Goal: Information Seeking & Learning: Learn about a topic

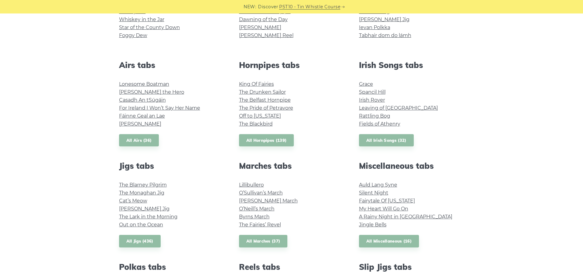
scroll to position [245, 0]
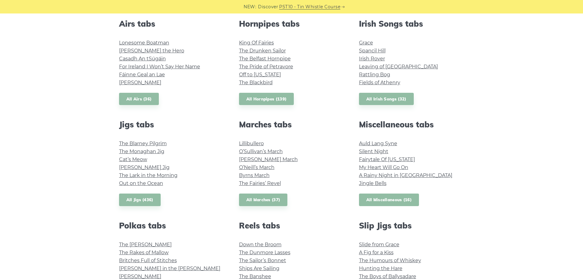
click at [397, 198] on link "All Miscellaneous (16)" at bounding box center [389, 199] width 60 height 13
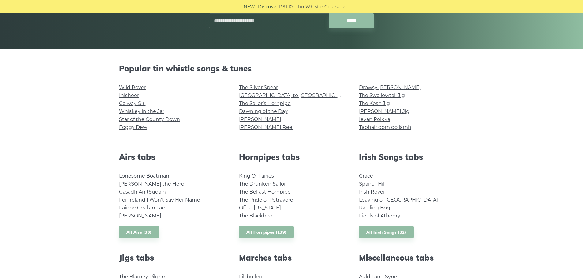
scroll to position [122, 0]
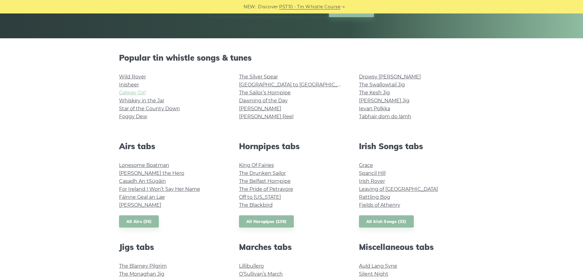
click at [143, 94] on link "Galway Girl" at bounding box center [132, 93] width 27 height 6
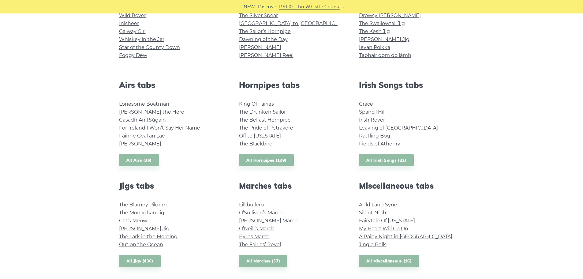
scroll to position [214, 0]
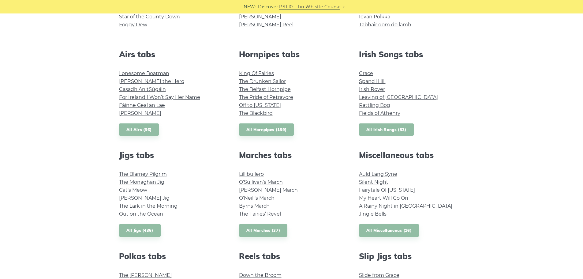
click at [381, 129] on link "All Irish Songs (32)" at bounding box center [386, 129] width 55 height 13
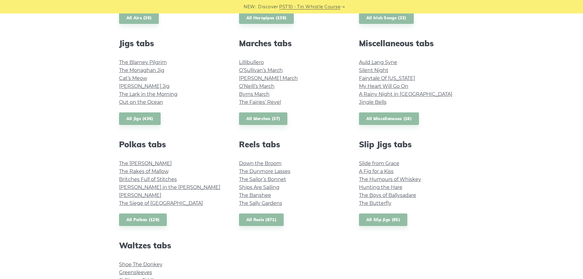
scroll to position [337, 0]
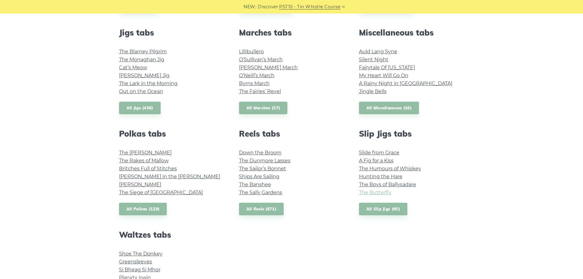
click at [382, 193] on link "The Butterfly" at bounding box center [375, 192] width 32 height 6
click at [270, 210] on link "All Reels (871)" at bounding box center [261, 209] width 45 height 13
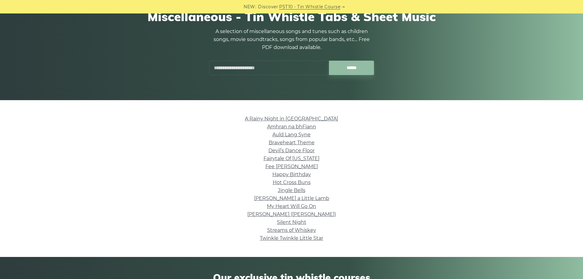
scroll to position [61, 0]
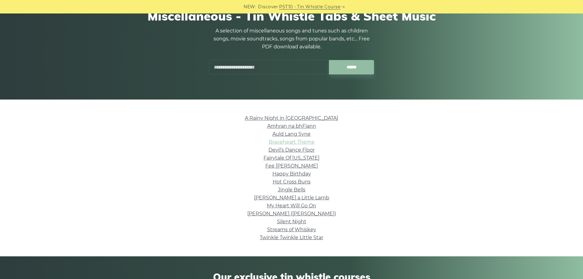
click at [297, 141] on link "Braveheart Theme" at bounding box center [292, 142] width 46 height 6
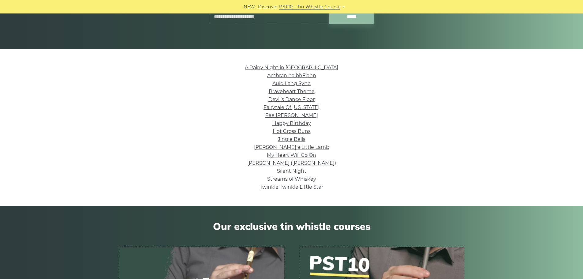
scroll to position [122, 0]
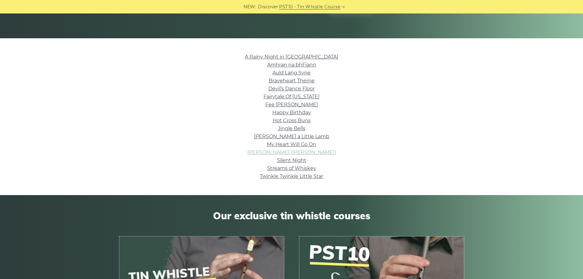
click at [307, 152] on link "Nancy Mulligan (Ed Sheeran)" at bounding box center [291, 152] width 89 height 6
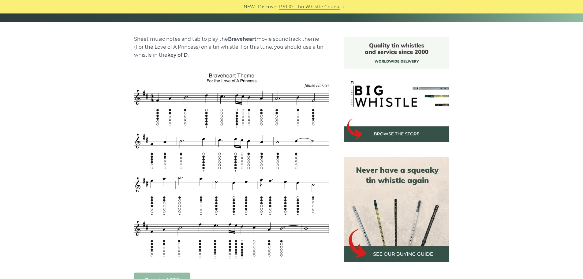
scroll to position [153, 0]
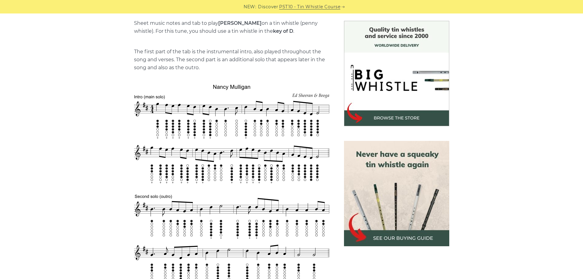
scroll to position [153, 0]
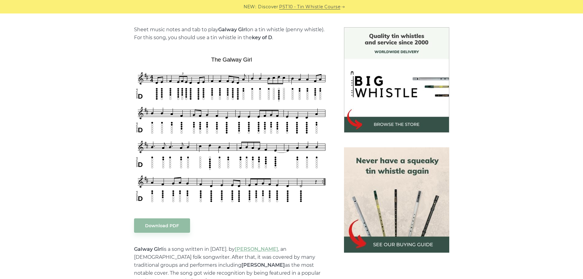
scroll to position [153, 0]
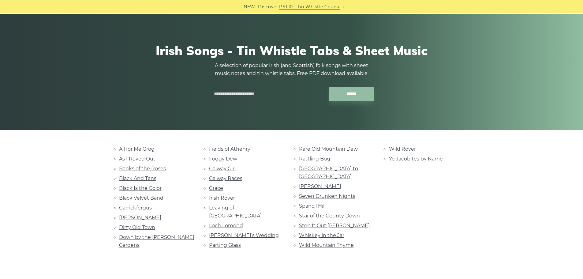
scroll to position [61, 0]
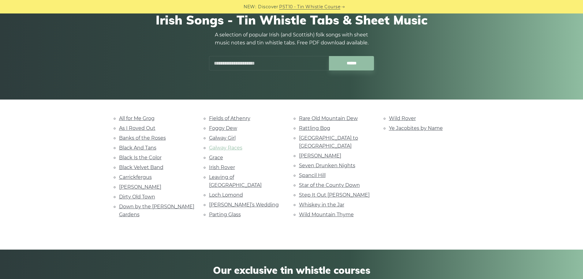
click at [226, 148] on link "Galway Races" at bounding box center [225, 148] width 33 height 6
click at [127, 186] on link "Danny Boy" at bounding box center [140, 187] width 42 height 6
click at [233, 202] on link "[PERSON_NAME]’s Wedding" at bounding box center [244, 205] width 70 height 6
click at [341, 211] on link "Wild Mountain Thyme" at bounding box center [326, 214] width 55 height 6
click at [319, 211] on link "Wild Mountain Thyme" at bounding box center [326, 214] width 55 height 6
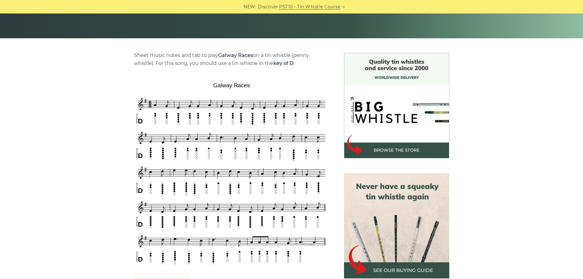
scroll to position [153, 0]
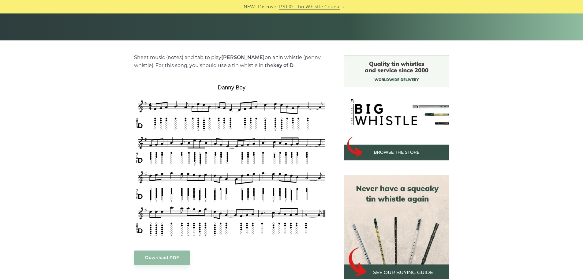
scroll to position [122, 0]
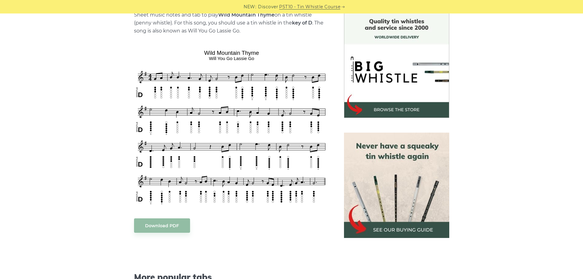
scroll to position [184, 0]
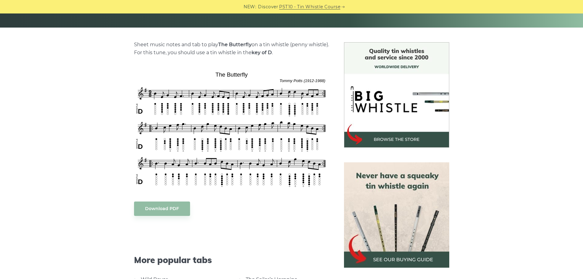
scroll to position [122, 0]
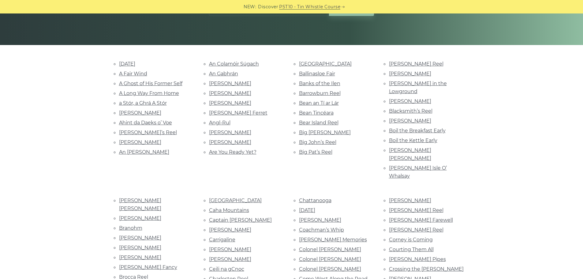
scroll to position [122, 0]
